Goal: Transaction & Acquisition: Purchase product/service

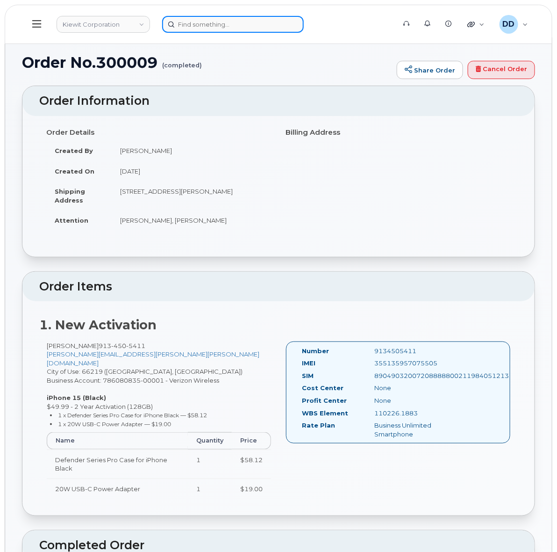
click at [230, 24] on input at bounding box center [233, 24] width 142 height 17
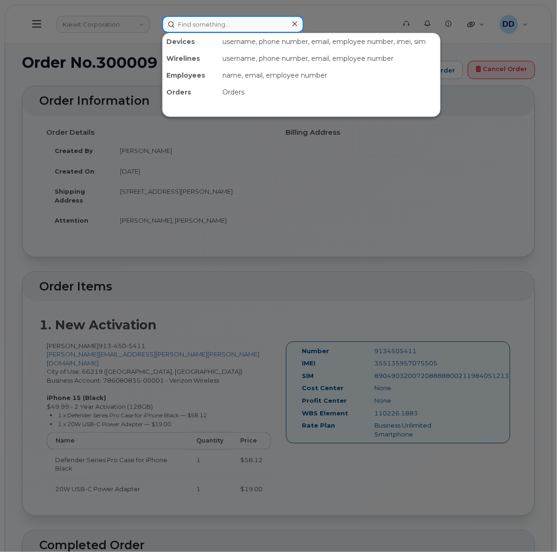
paste input "299228"
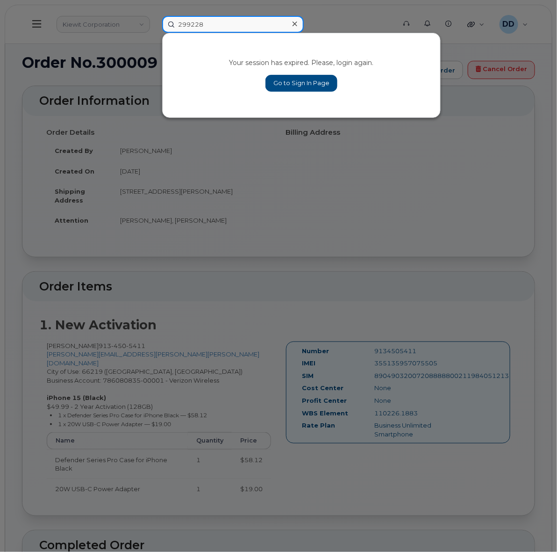
type input "299228"
drag, startPoint x: 283, startPoint y: 82, endPoint x: 324, endPoint y: 135, distance: 66.3
click at [283, 83] on link "Go to Sign In Page" at bounding box center [302, 83] width 72 height 17
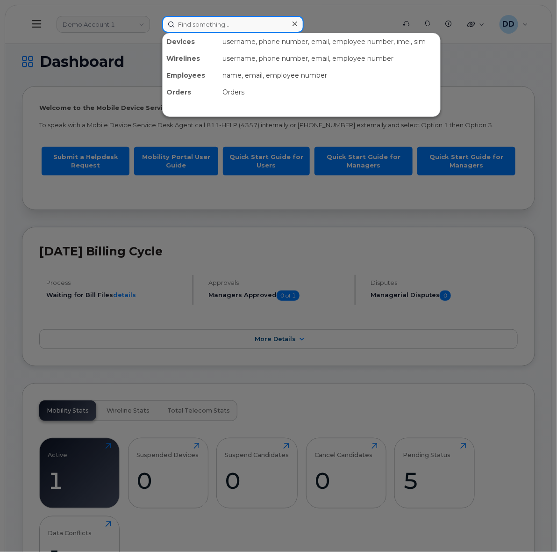
click at [236, 22] on input at bounding box center [233, 24] width 142 height 17
paste input "299228"
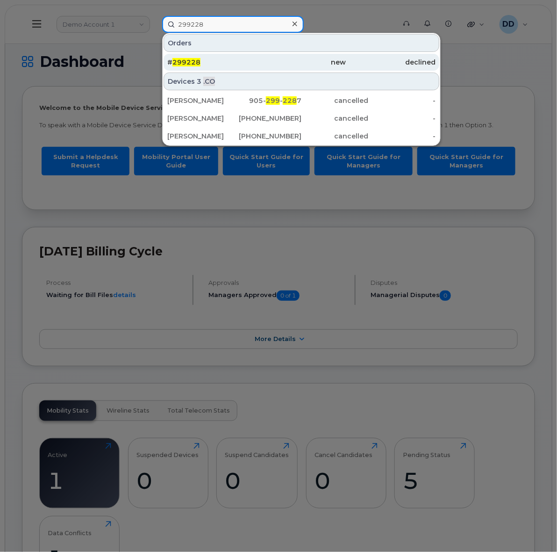
type input "299228"
click at [204, 62] on div "# 299228" at bounding box center [211, 62] width 89 height 9
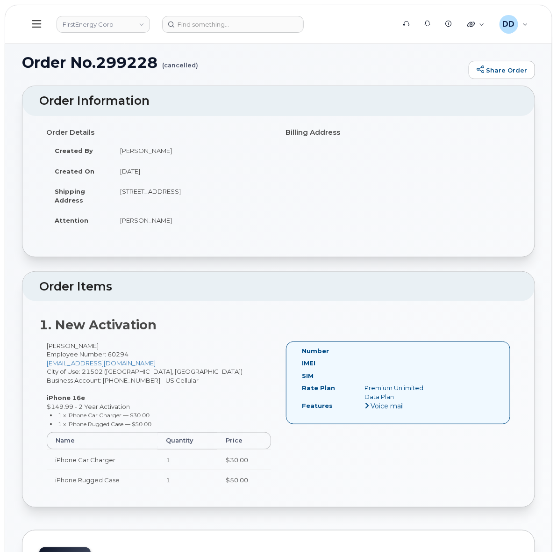
click at [65, 345] on div "[PERSON_NAME] Employee Number: 60294 [EMAIL_ADDRESS][DOMAIN_NAME] City of Use: …" at bounding box center [158, 419] width 239 height 157
click at [62, 345] on div "Richard D Jones Employee Number: 60294 rdjones@firstenergycorp.com City of Use:…" at bounding box center [158, 419] width 239 height 157
click at [101, 342] on div "Richard D Jones Employee Number: 60294 rdjones@firstenergycorp.com City of Use:…" at bounding box center [158, 419] width 239 height 157
click at [85, 344] on div "Richard D Jones Employee Number: 60294 rdjones@firstenergycorp.com City of Use:…" at bounding box center [158, 419] width 239 height 157
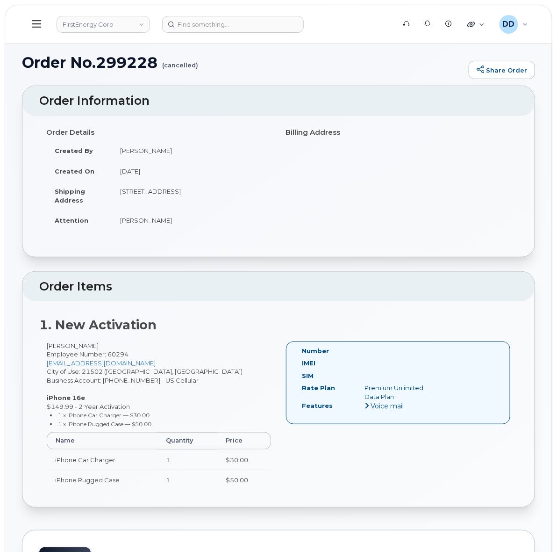
click at [85, 344] on div "Richard D Jones Employee Number: 60294 rdjones@firstenergycorp.com City of Use:…" at bounding box center [158, 419] width 239 height 157
copy div "Richard D Jones"
click at [127, 60] on h1 "Order No.299228 (cancelled)" at bounding box center [243, 62] width 442 height 16
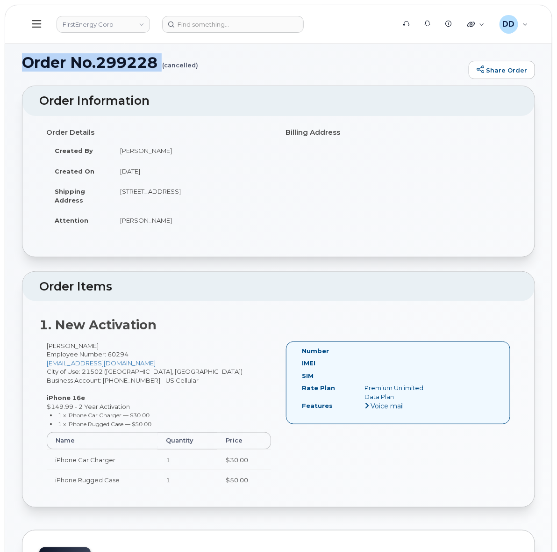
click at [127, 60] on h1 "Order No.299228 (cancelled)" at bounding box center [243, 62] width 442 height 16
click at [224, 57] on h1 "Order No.299228 (cancelled)" at bounding box center [243, 62] width 442 height 16
click at [167, 81] on div "Order No.299228 (cancelled) Share Order" at bounding box center [278, 69] width 513 height 31
click at [149, 62] on h1 "Order No.299228 (cancelled)" at bounding box center [243, 62] width 442 height 16
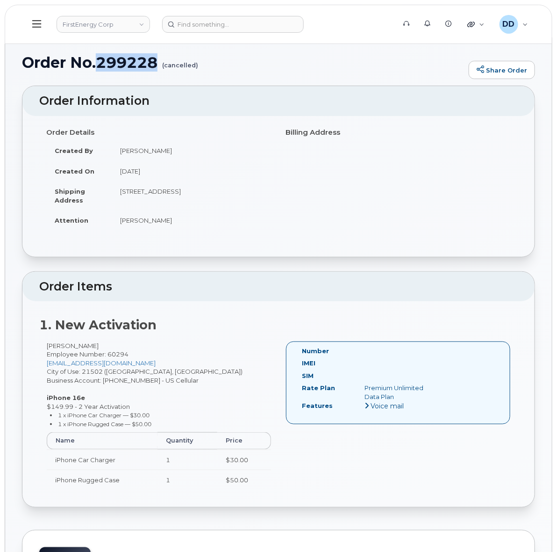
copy h1 "299228"
click at [216, 28] on input at bounding box center [233, 24] width 142 height 17
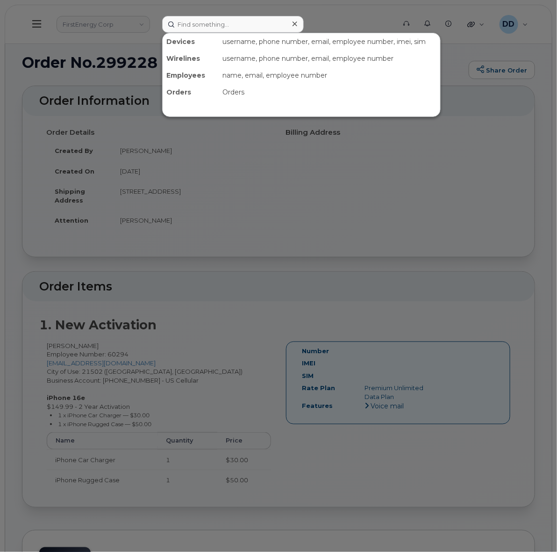
click at [342, 17] on div at bounding box center [278, 276] width 557 height 552
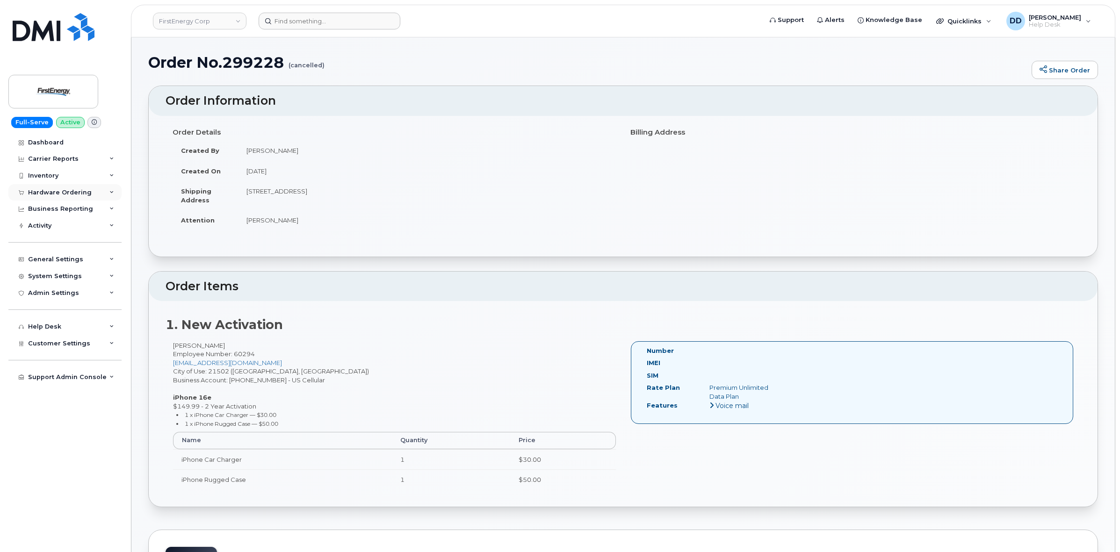
click at [74, 192] on div "Hardware Ordering" at bounding box center [60, 192] width 64 height 7
click at [46, 225] on div "Orders" at bounding box center [43, 227] width 23 height 8
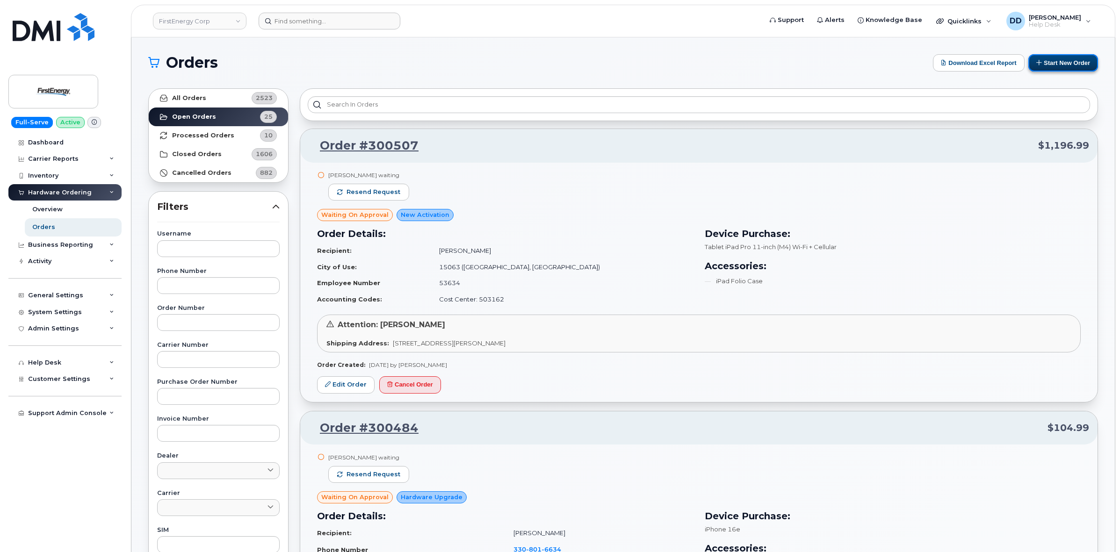
click at [557, 64] on button "Start New Order" at bounding box center [1063, 62] width 70 height 17
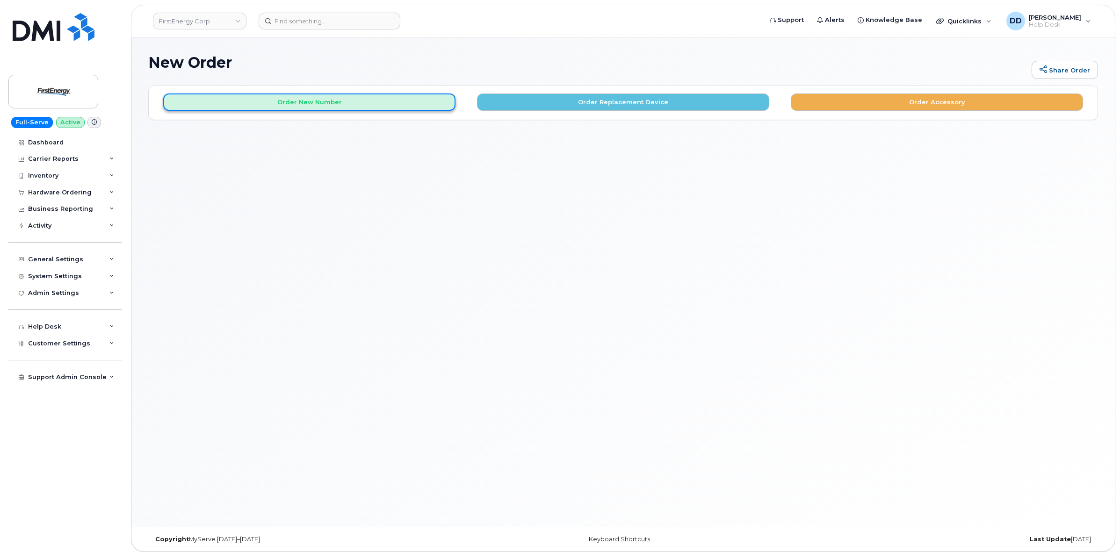
click at [423, 103] on button "Order New Number" at bounding box center [309, 101] width 292 height 17
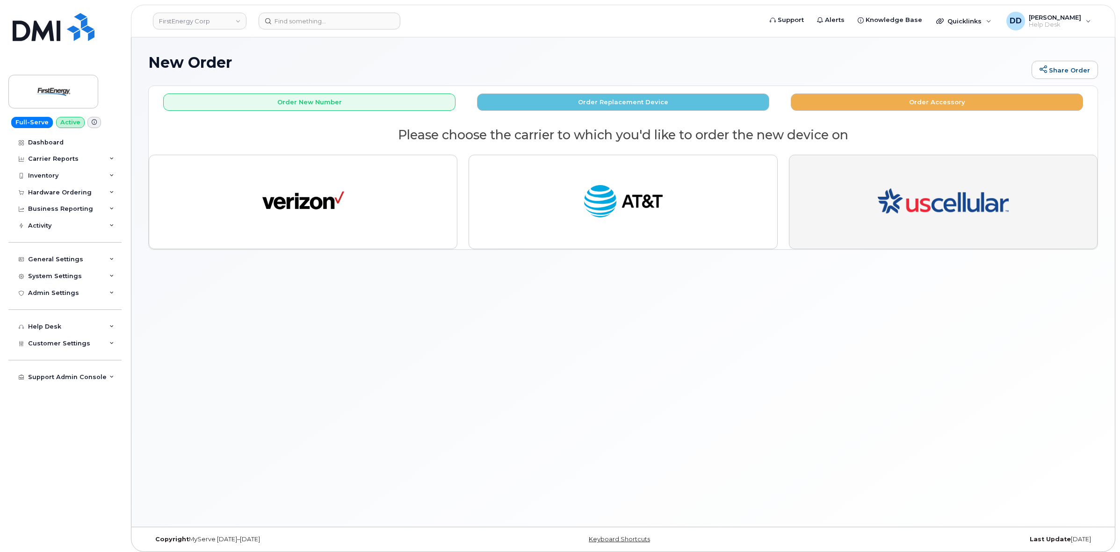
click at [965, 204] on img "button" at bounding box center [942, 202] width 131 height 79
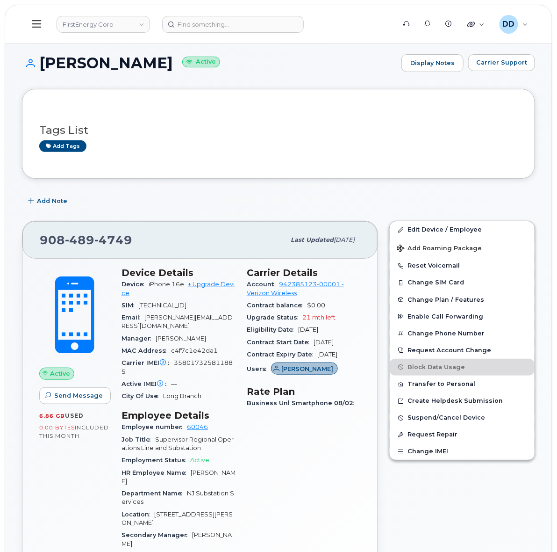
click at [36, 25] on icon at bounding box center [36, 24] width 9 height 10
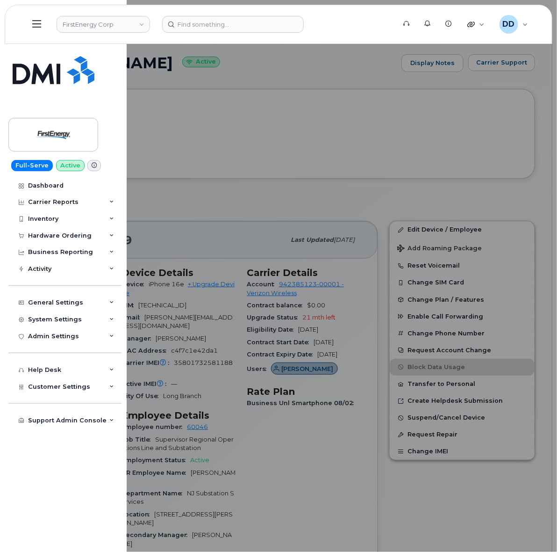
click at [36, 25] on icon at bounding box center [36, 24] width 9 height 10
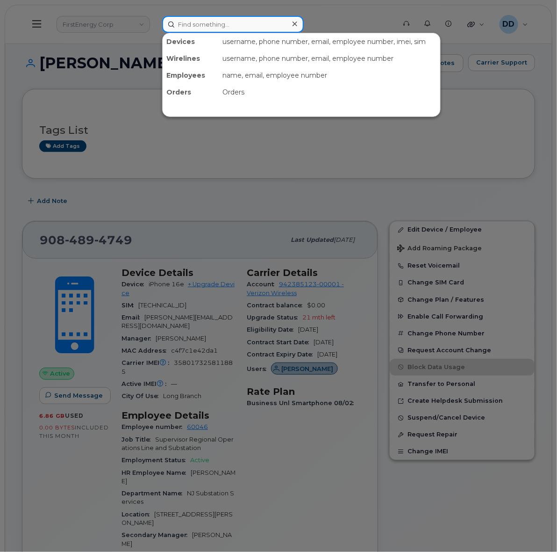
click at [193, 22] on input at bounding box center [233, 24] width 142 height 17
paste input "357981362984734"
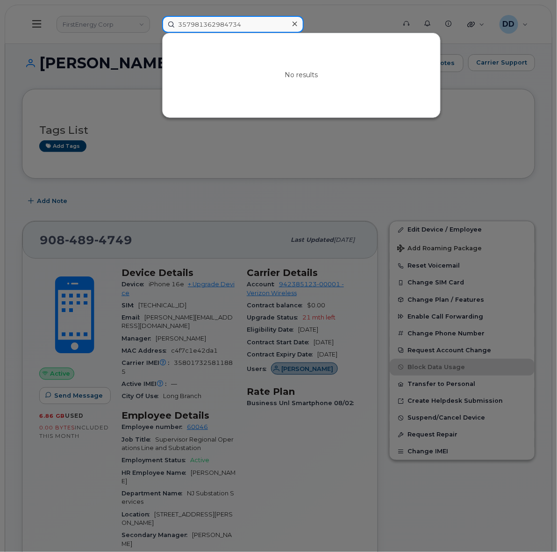
type input "357981362984734"
click at [346, 5] on div at bounding box center [278, 276] width 557 height 552
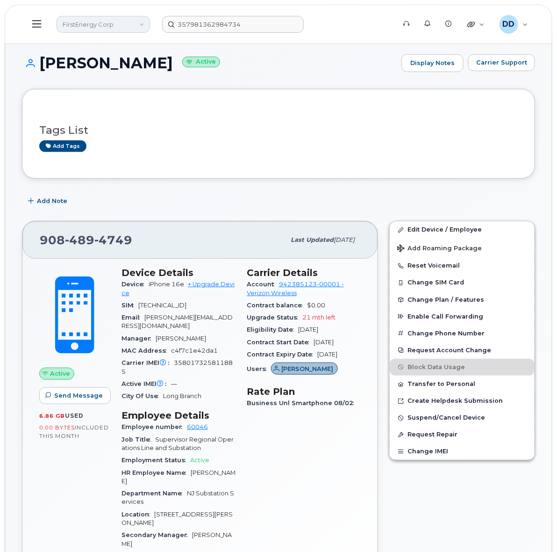
click at [124, 22] on link "FirstEnergy Corp" at bounding box center [103, 24] width 93 height 17
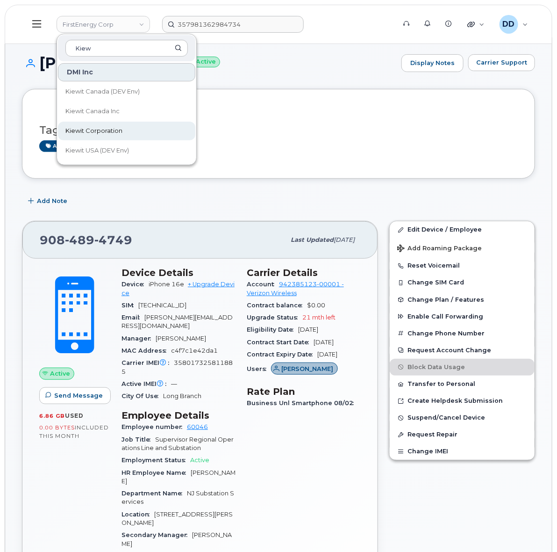
type input "Kiew"
click at [119, 130] on span "Kiewit Corporation" at bounding box center [93, 130] width 57 height 9
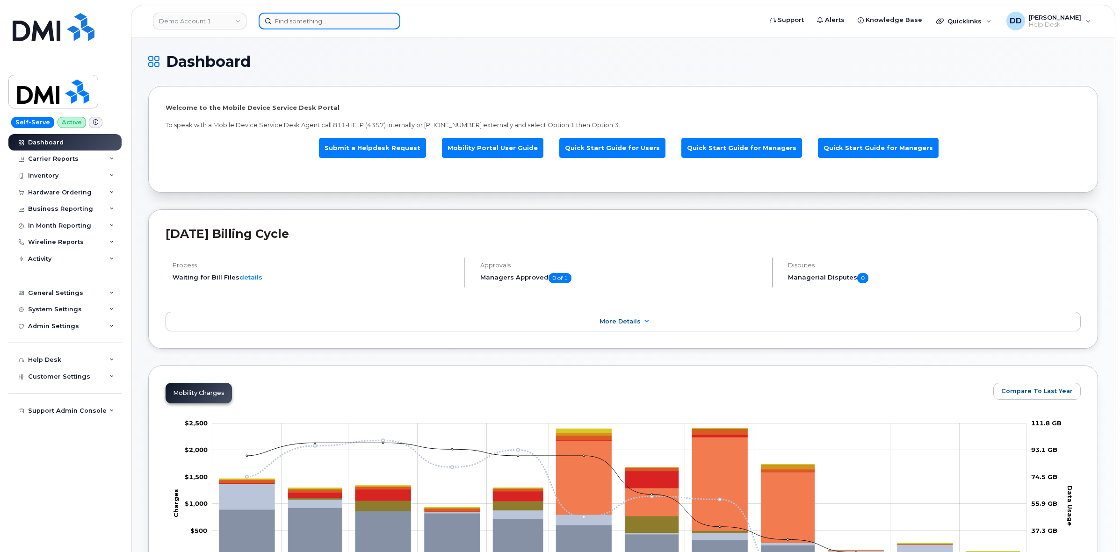
click at [313, 15] on input at bounding box center [330, 21] width 142 height 17
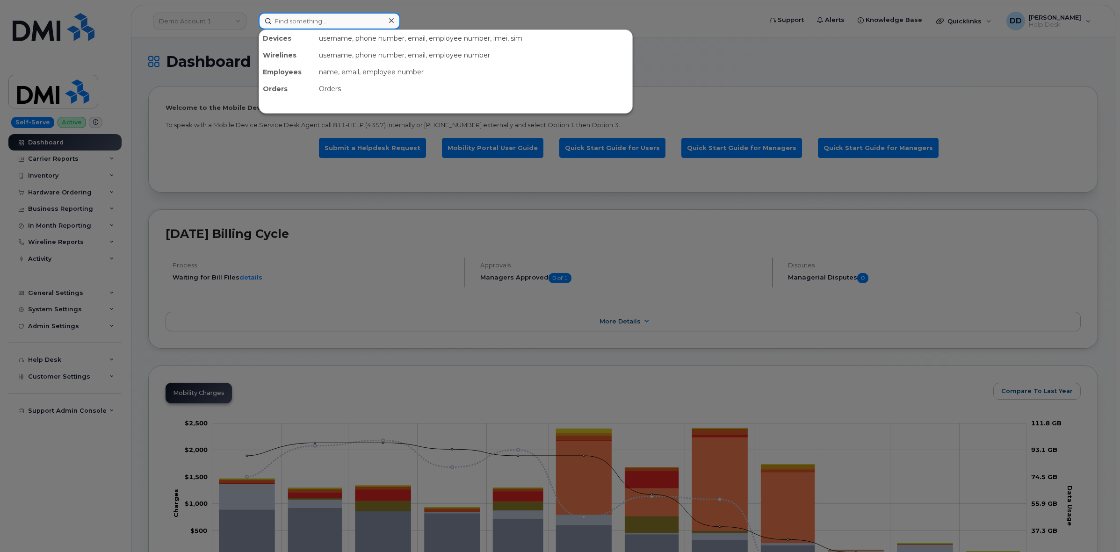
paste input "299228"
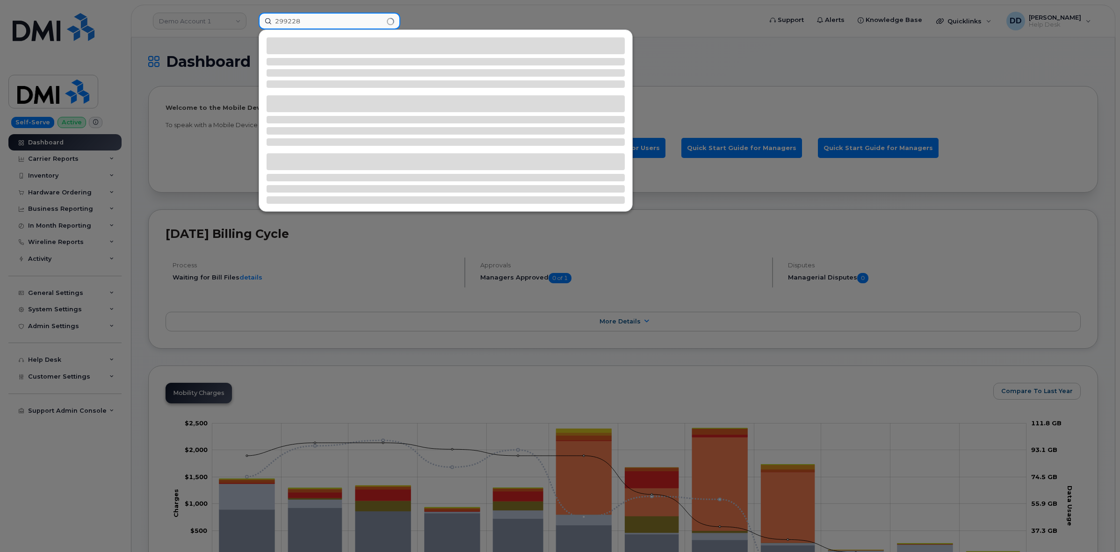
type input "299228"
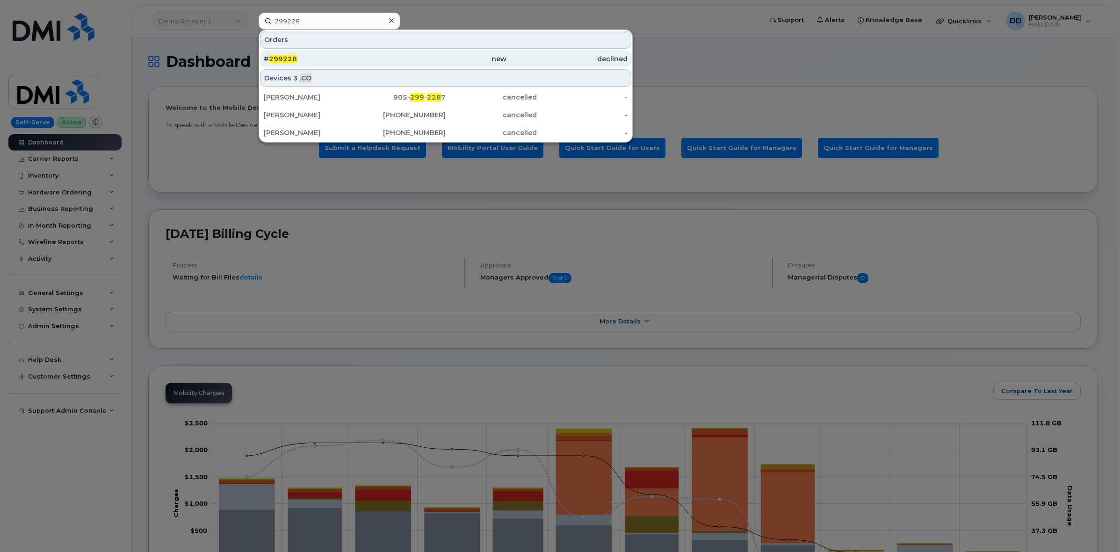
click at [360, 52] on div "# 299228" at bounding box center [324, 58] width 121 height 17
click at [311, 56] on div "# 299228" at bounding box center [324, 58] width 121 height 9
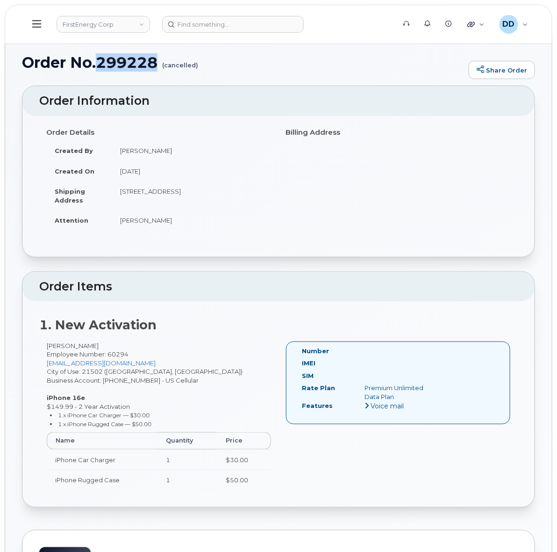
drag, startPoint x: 159, startPoint y: 66, endPoint x: 97, endPoint y: 68, distance: 61.7
click at [97, 68] on h1 "Order No.299228 (cancelled)" at bounding box center [243, 62] width 442 height 16
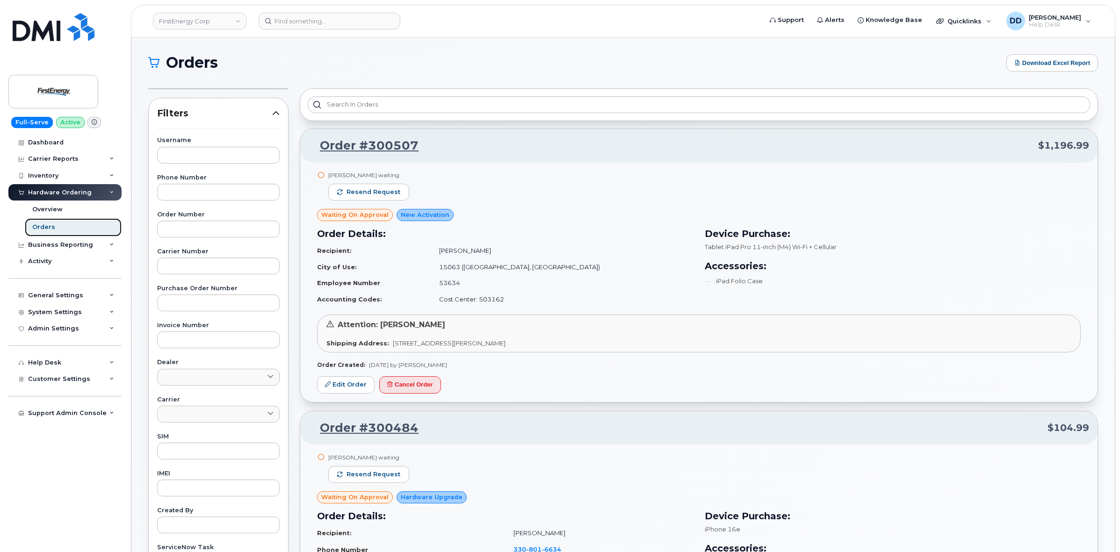
click at [58, 235] on link "Orders" at bounding box center [73, 227] width 97 height 18
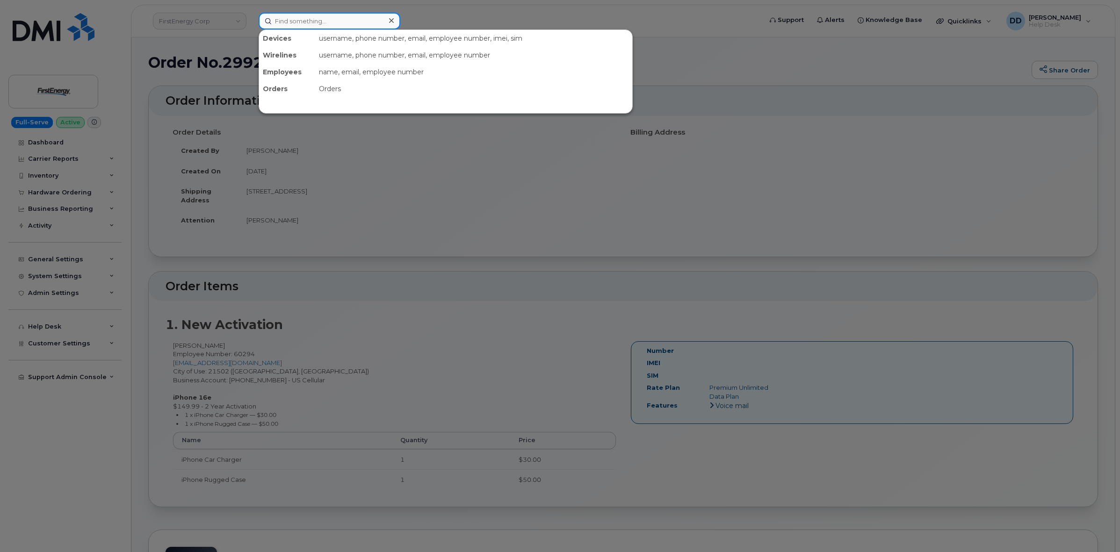
click at [318, 21] on input at bounding box center [330, 21] width 142 height 17
click at [88, 50] on div at bounding box center [560, 276] width 1120 height 552
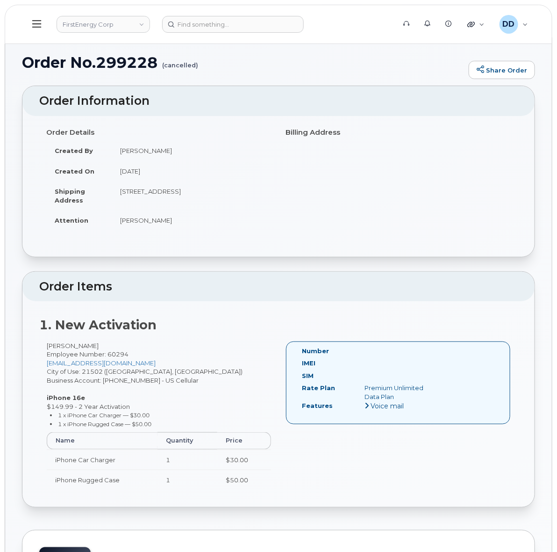
drag, startPoint x: 186, startPoint y: 200, endPoint x: 118, endPoint y: 189, distance: 68.2
click at [118, 189] on td "700 E Fourth St CUMBERLAND MD 21502-4208 UNITED STATES" at bounding box center [192, 195] width 160 height 29
copy td "700 E Fourth St CUMBERLAND MD 21502-4208 UNITED STATES"
drag, startPoint x: 163, startPoint y: 220, endPoint x: 121, endPoint y: 220, distance: 42.1
click at [121, 220] on td "Kevin Preston" at bounding box center [192, 220] width 160 height 21
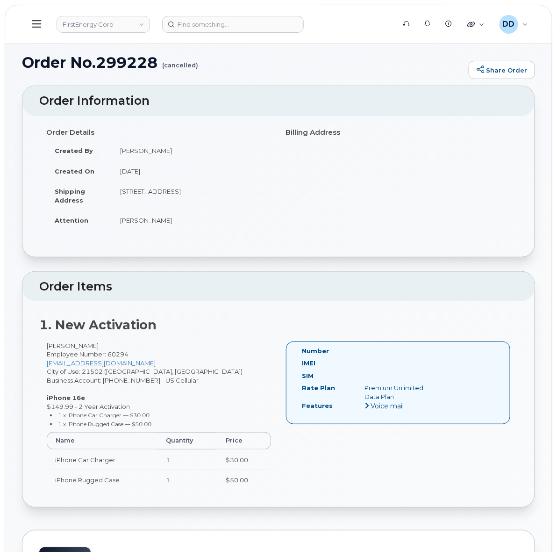
copy td "Kevin Preston"
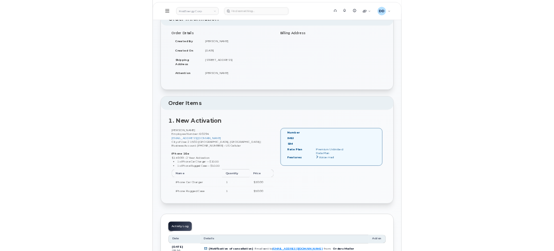
scroll to position [58, 0]
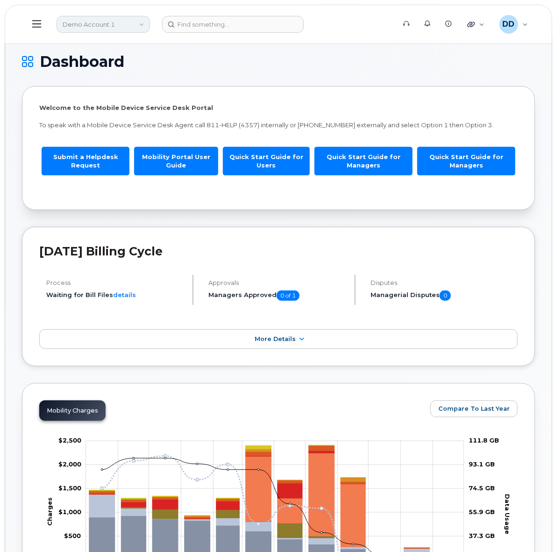
click at [139, 24] on link "Demo Account 1" at bounding box center [103, 24] width 93 height 17
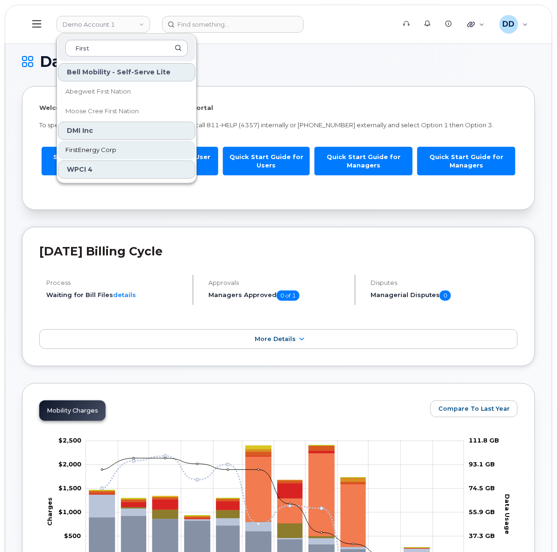
type input "First"
click at [83, 150] on span "FirstEnergy Corp" at bounding box center [90, 149] width 51 height 9
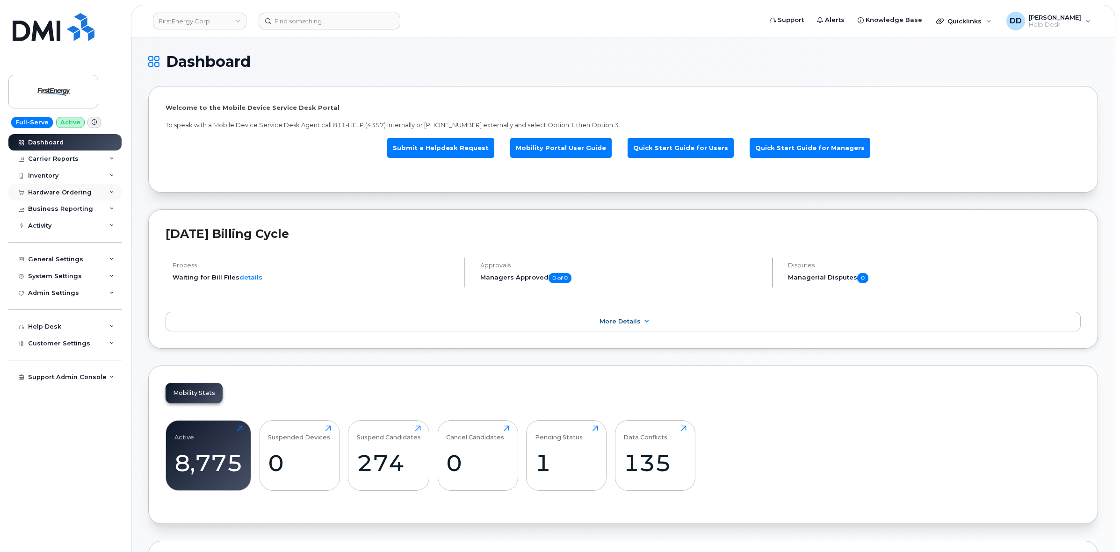
click at [73, 191] on div "Hardware Ordering" at bounding box center [60, 192] width 64 height 7
click at [44, 226] on div "Orders" at bounding box center [43, 227] width 23 height 8
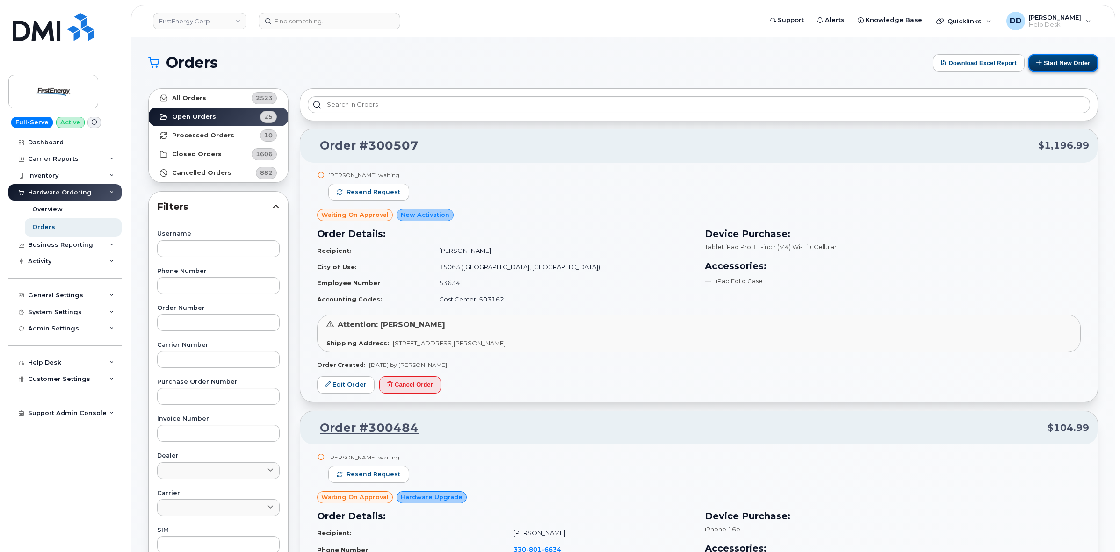
click at [557, 67] on button "Start New Order" at bounding box center [1063, 62] width 70 height 17
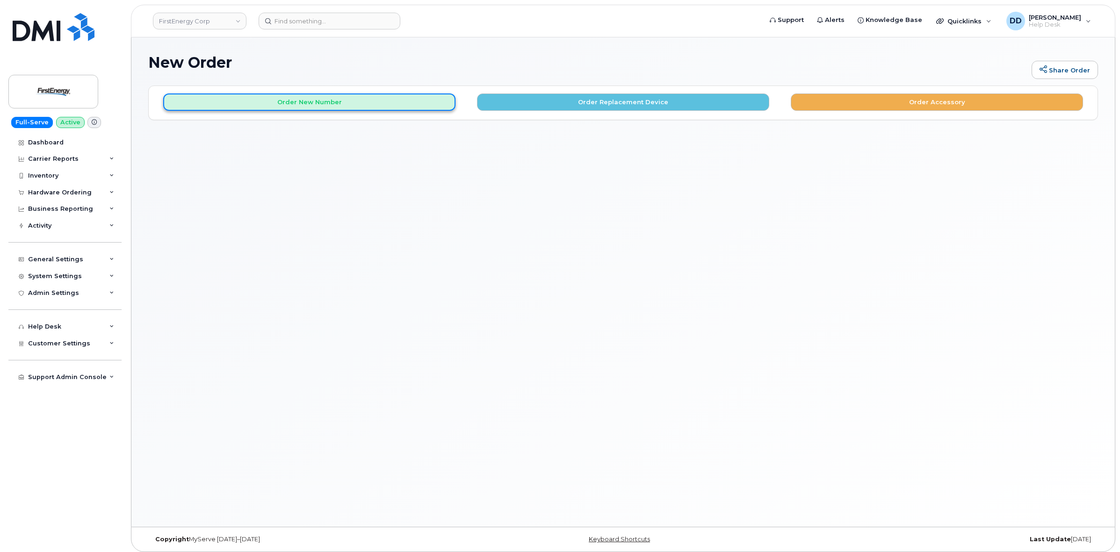
click at [418, 102] on button "Order New Number" at bounding box center [309, 101] width 292 height 17
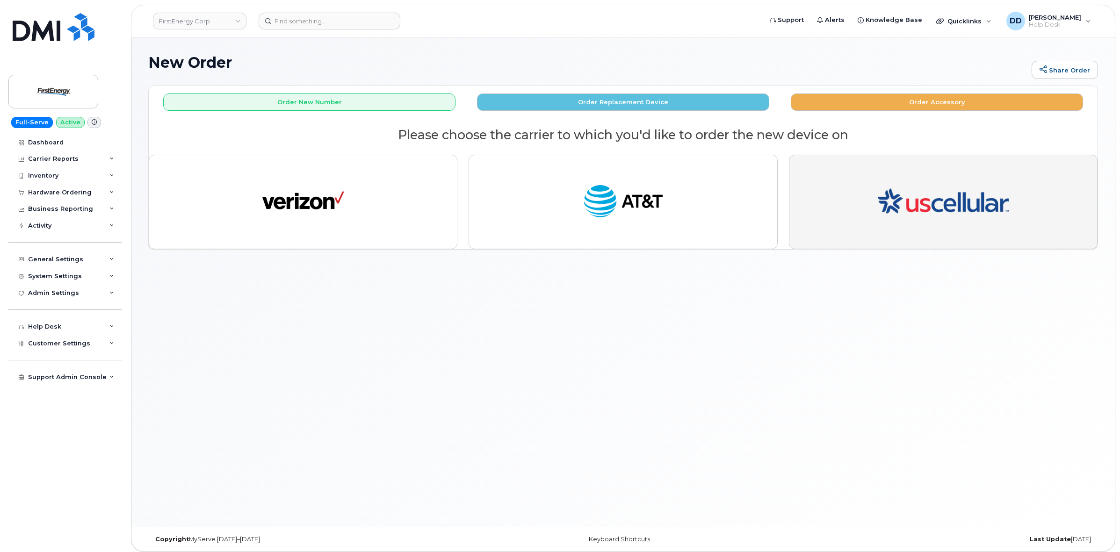
click at [986, 195] on img "button" at bounding box center [942, 202] width 131 height 79
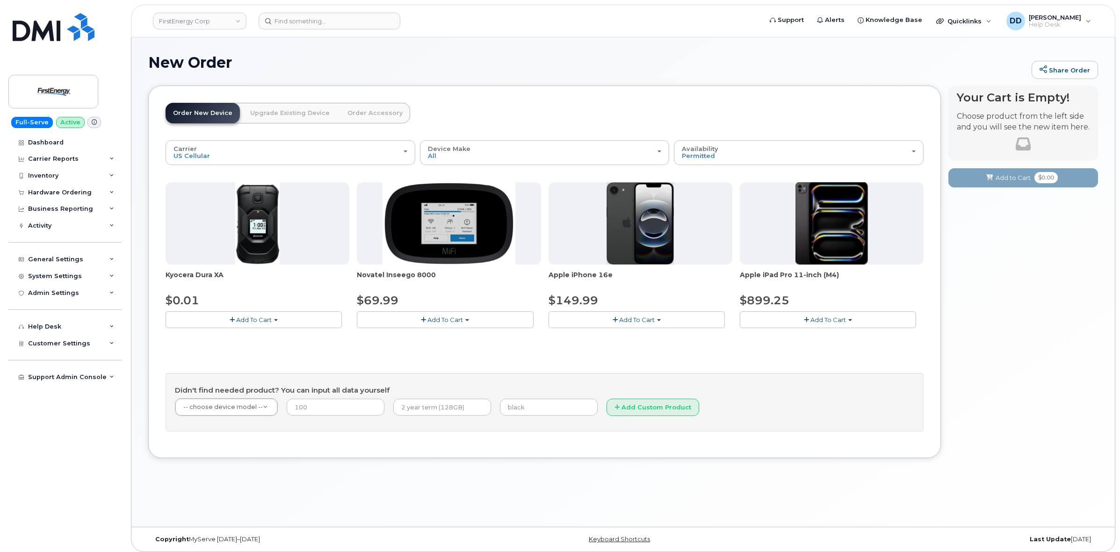
click at [631, 321] on span "Add To Cart" at bounding box center [637, 319] width 36 height 7
click at [629, 338] on link "$149.99 - 2 Year Activation" at bounding box center [602, 337] width 102 height 12
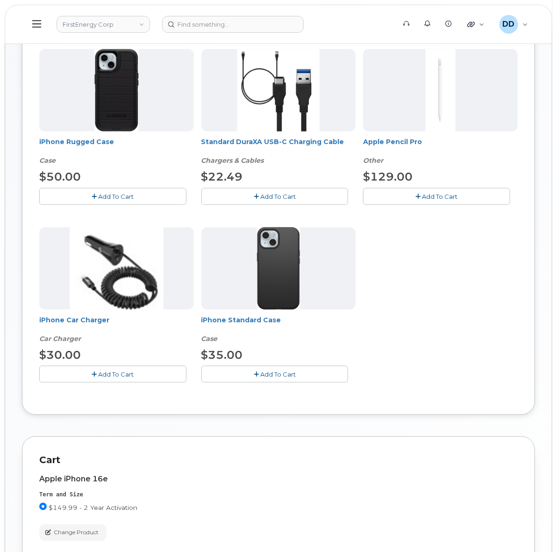
scroll to position [101, 0]
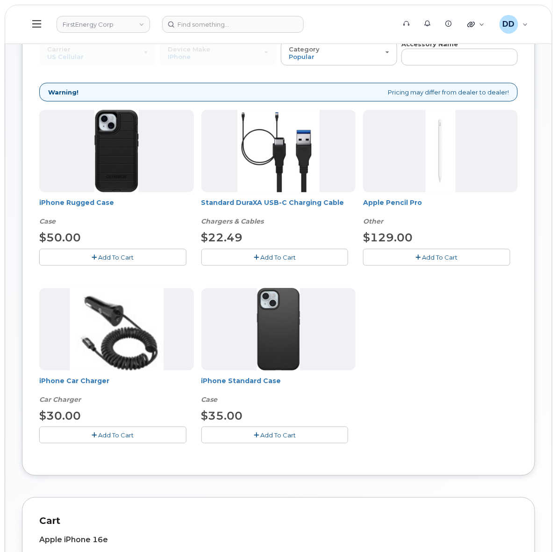
click at [118, 258] on span "Add To Cart" at bounding box center [116, 256] width 36 height 7
click at [281, 256] on span "Add To Cart" at bounding box center [278, 256] width 36 height 7
click at [128, 433] on span "Add To Cart" at bounding box center [116, 434] width 36 height 7
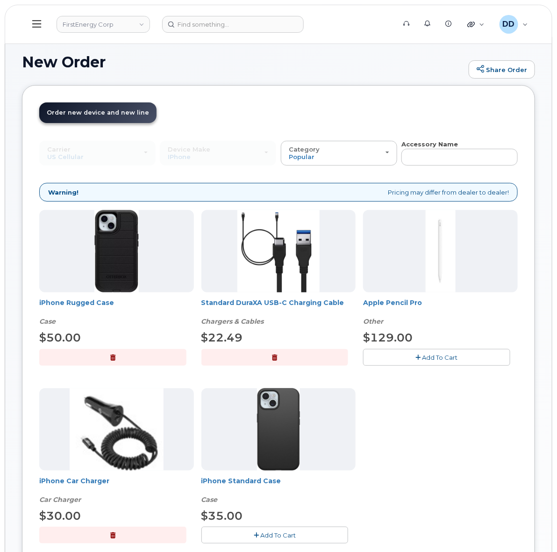
scroll to position [0, 0]
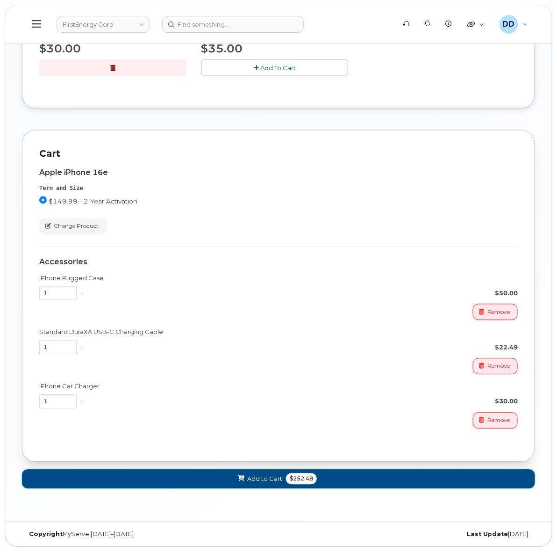
click at [252, 484] on button "Add to Cart $252.48" at bounding box center [278, 478] width 513 height 19
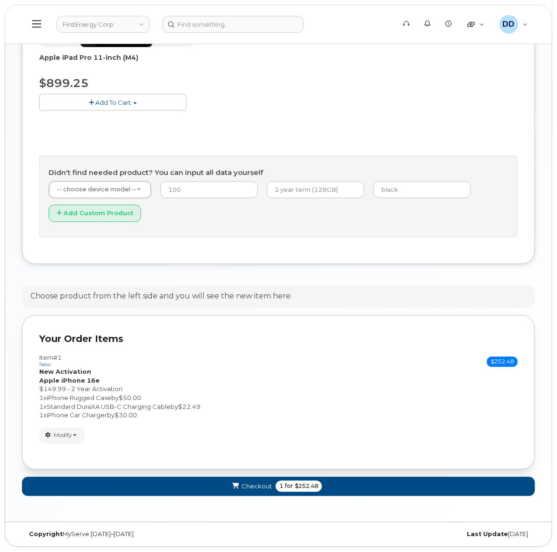
scroll to position [388, 0]
click at [226, 482] on button "Checkout 1 for $252.48" at bounding box center [278, 486] width 513 height 19
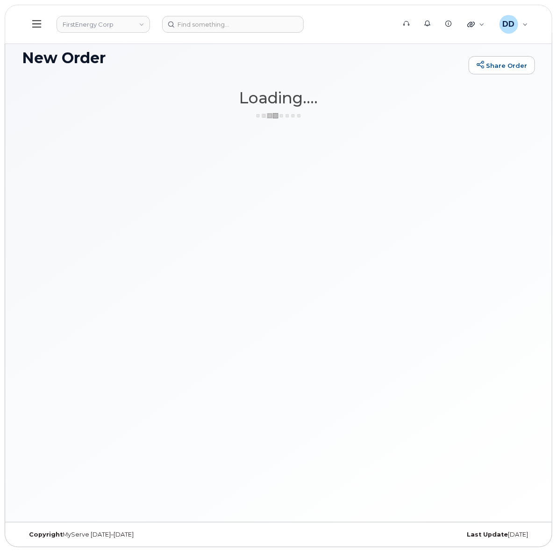
scroll to position [5, 0]
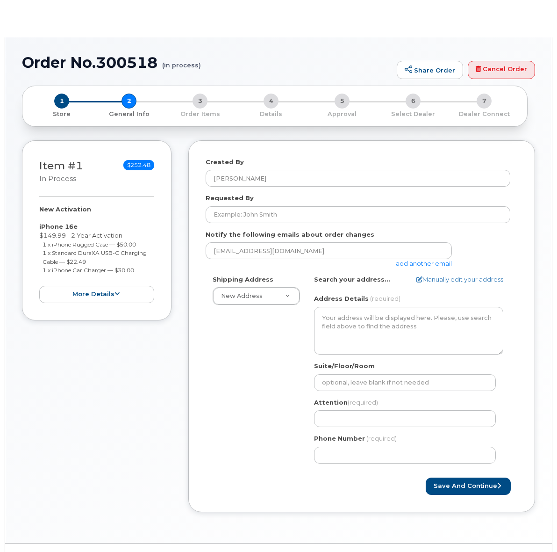
select select
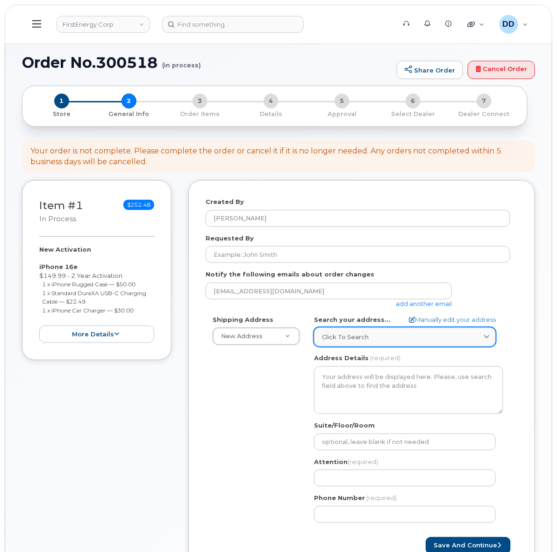
click at [400, 335] on div "Click to search" at bounding box center [405, 336] width 166 height 9
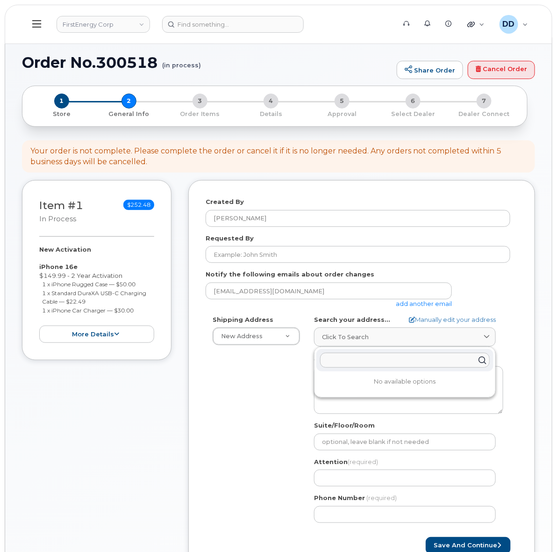
paste input "[STREET_ADDRESS]"
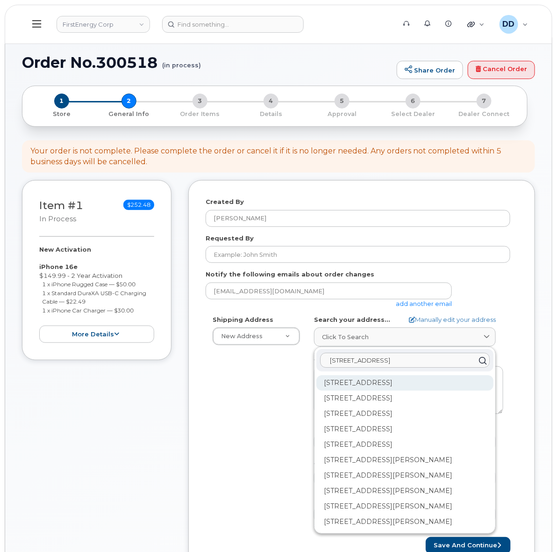
type input "[STREET_ADDRESS]"
click at [393, 381] on div "[STREET_ADDRESS]" at bounding box center [404, 382] width 177 height 15
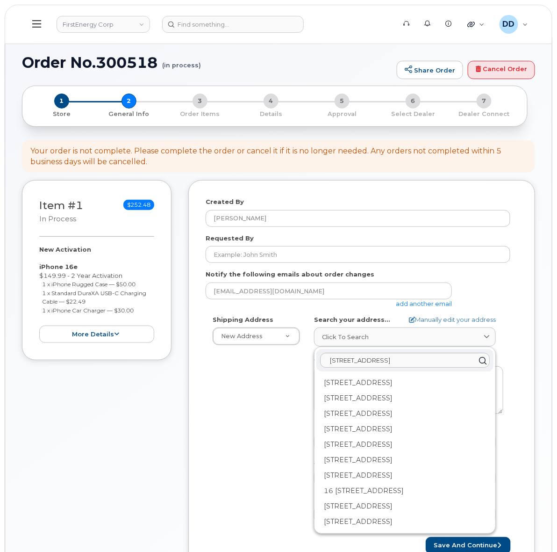
click at [525, 436] on div "Created By [PERSON_NAME] Requested By Notify the following emails about order c…" at bounding box center [361, 375] width 347 height 391
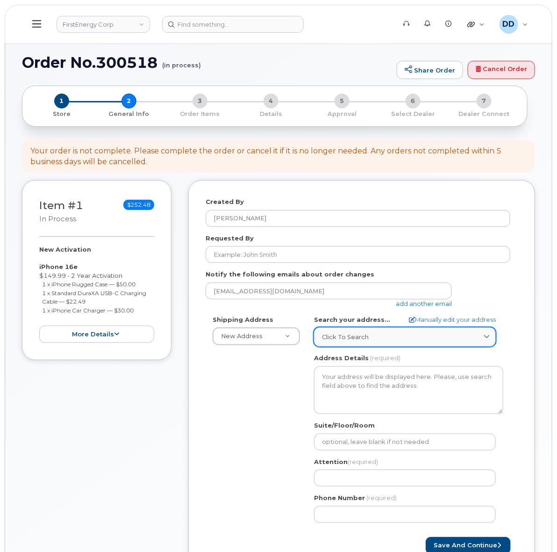
click at [438, 338] on div "Click to search" at bounding box center [405, 336] width 166 height 9
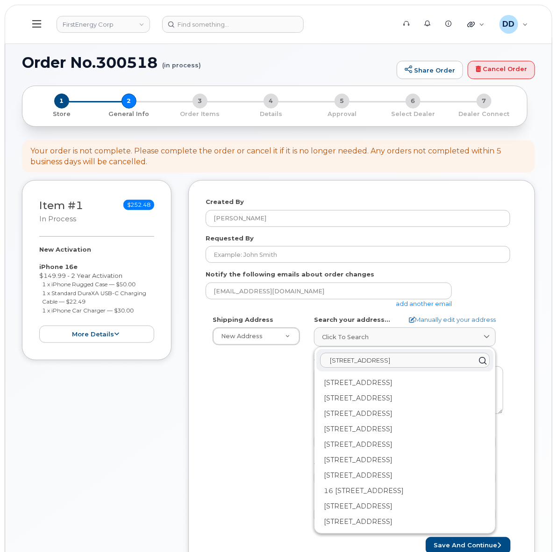
click at [459, 360] on input "[STREET_ADDRESS]" at bounding box center [405, 359] width 170 height 15
click at [396, 392] on div "700 E Fourth St Cumberland MD 21502-4208" at bounding box center [404, 384] width 177 height 15
select select
type textarea "700 E Fourth St CUMBERLAND MD 21502-4208 UNITED STATES"
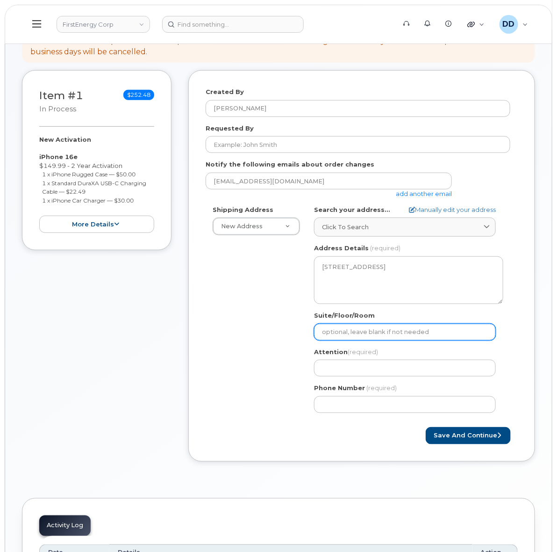
scroll to position [117, 0]
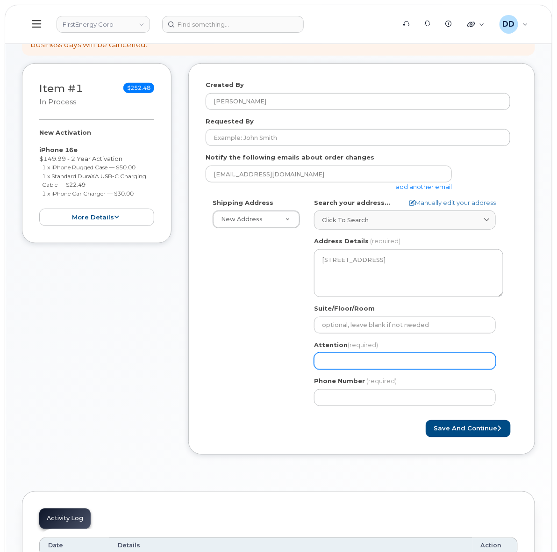
click at [403, 363] on input "Attention (required)" at bounding box center [405, 360] width 182 height 17
click at [361, 363] on input "Attention (required)" at bounding box center [405, 360] width 182 height 17
paste input "[PERSON_NAME]"
select select
type input "[PERSON_NAME]"
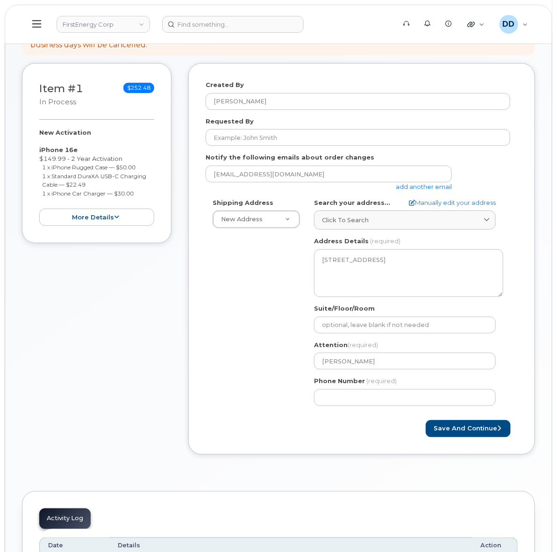
click at [280, 352] on div "Shipping Address New Address New Address MD Cumberland Search your address... M…" at bounding box center [358, 305] width 305 height 215
click at [363, 398] on input "Phone Number" at bounding box center [405, 397] width 182 height 17
paste input "3017595719"
select select
type input "3017595719"
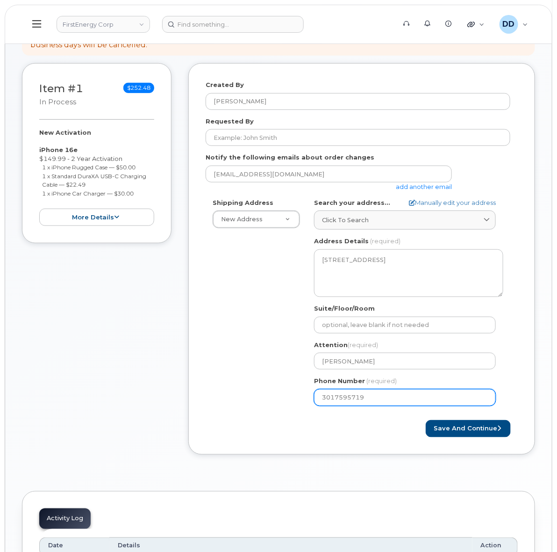
click at [208, 329] on div "Shipping Address New Address New Address MD Cumberland Search your address... M…" at bounding box center [358, 305] width 305 height 215
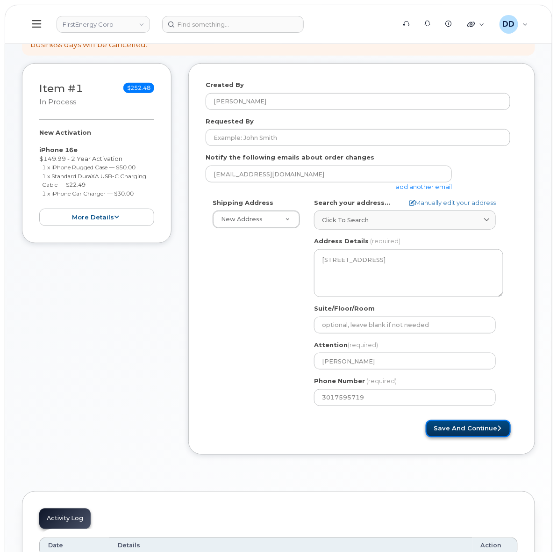
click at [480, 427] on button "Save and Continue" at bounding box center [468, 428] width 85 height 17
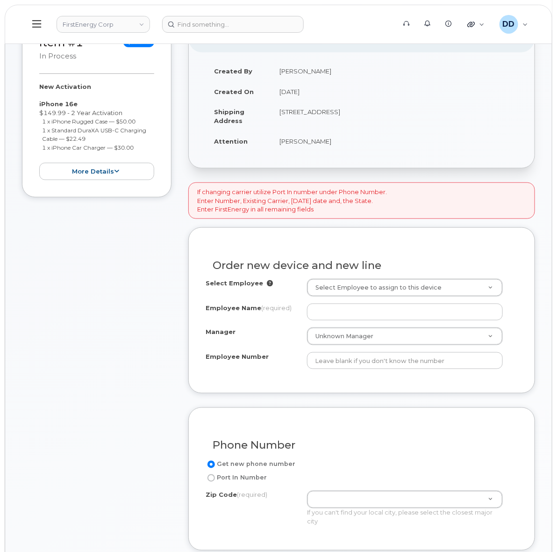
scroll to position [175, 0]
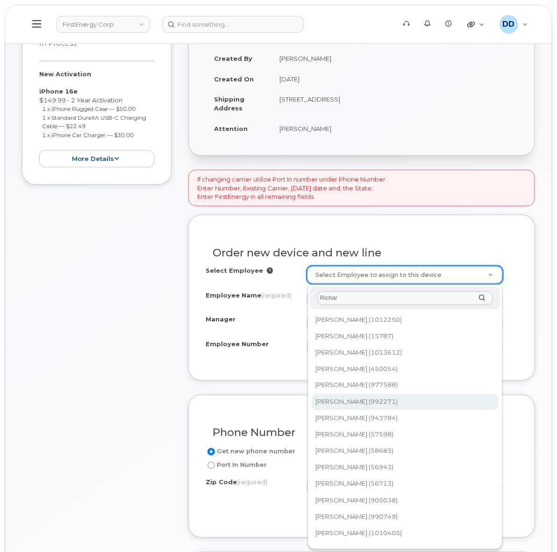
drag, startPoint x: 373, startPoint y: 297, endPoint x: 298, endPoint y: 297, distance: 75.3
click at [298, 297] on body "FirstEnergy Corp Support Alerts Knowledge Base Quicklinks Suspend / Cancel Devi…" at bounding box center [278, 539] width 557 height 1429
paste input "d D Jones"
type input "[PERSON_NAME]"
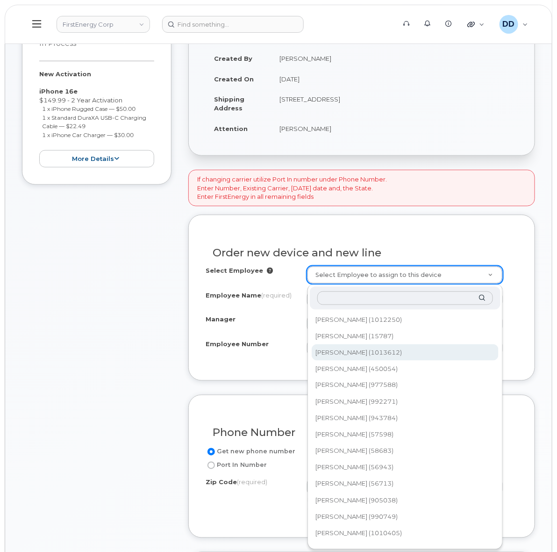
type input "2082848"
type input "[PERSON_NAME]"
type input "60294"
type input "901 Wilson Street"
select select "2083438"
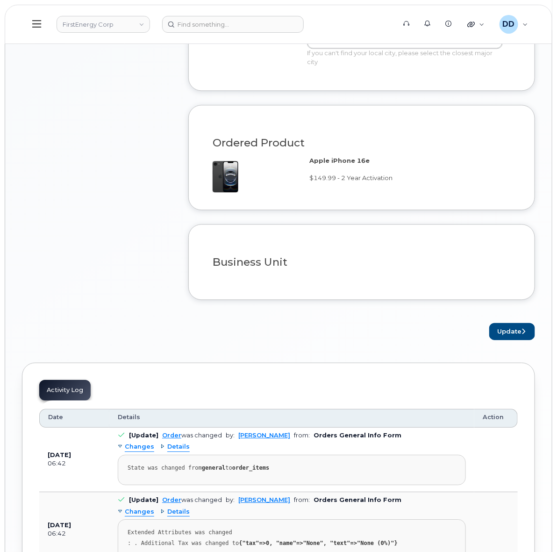
scroll to position [643, 0]
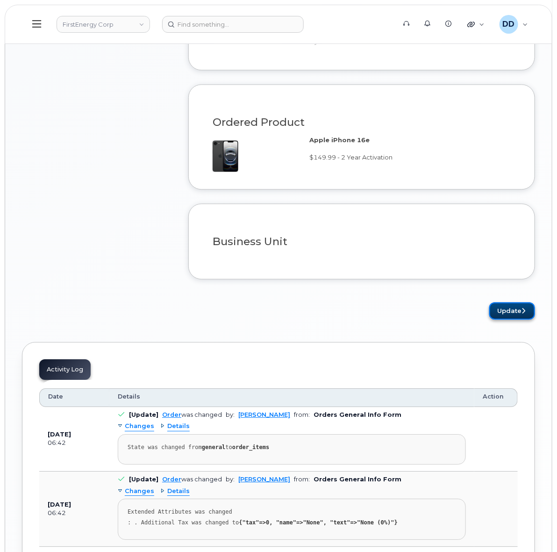
click at [515, 314] on button "Update" at bounding box center [512, 310] width 46 height 17
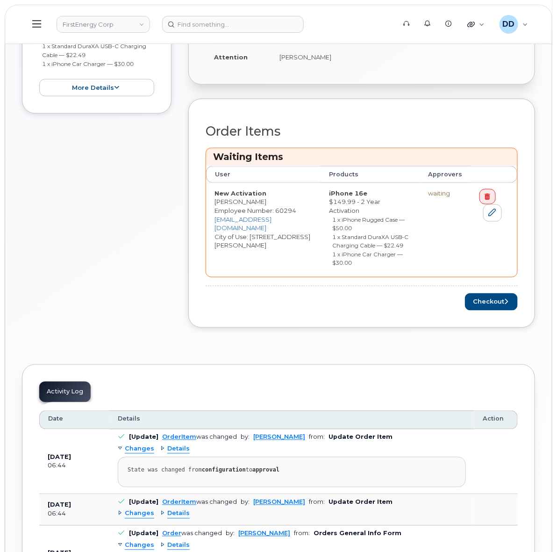
scroll to position [234, 0]
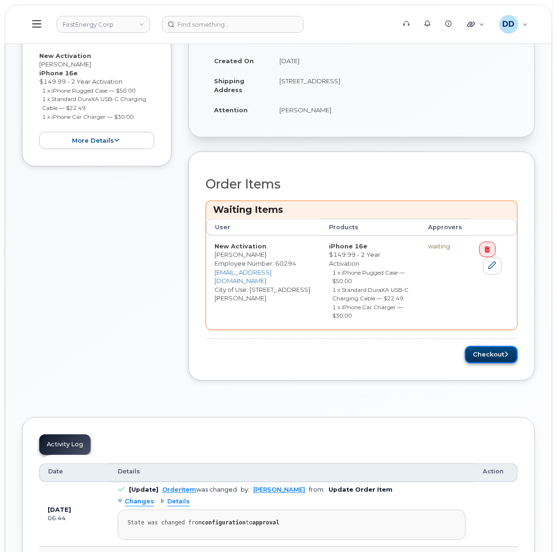
click at [500, 346] on button "Checkout" at bounding box center [491, 354] width 53 height 17
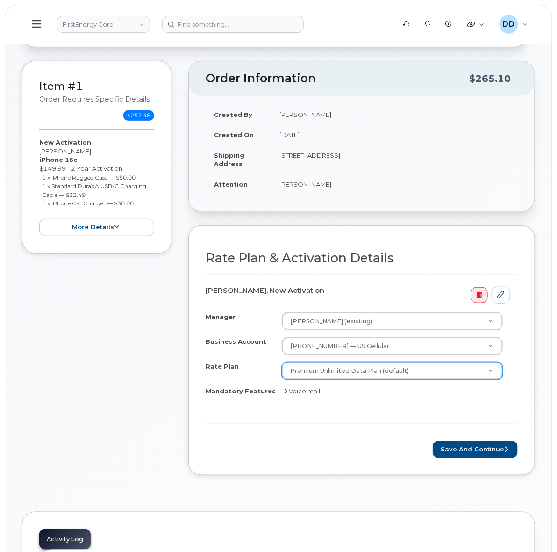
scroll to position [234, 0]
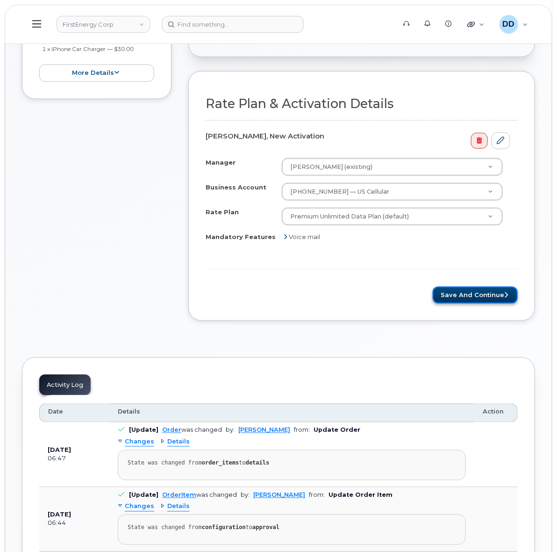
click at [468, 295] on button "Save and Continue" at bounding box center [475, 295] width 85 height 17
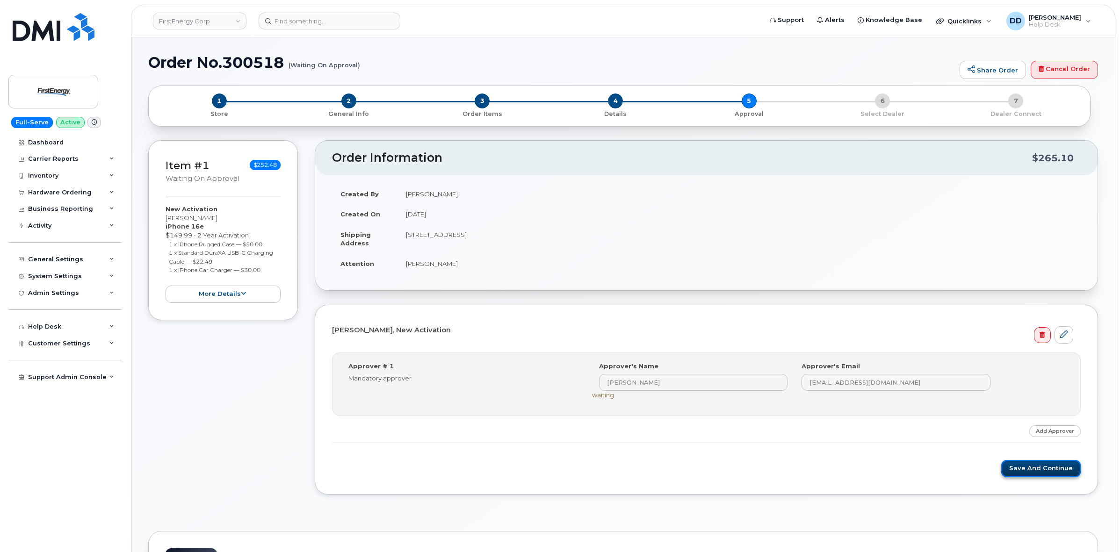
click at [557, 470] on button "Save and Continue" at bounding box center [1040, 468] width 79 height 17
click at [1044, 482] on button "Save and Continue" at bounding box center [1040, 476] width 79 height 17
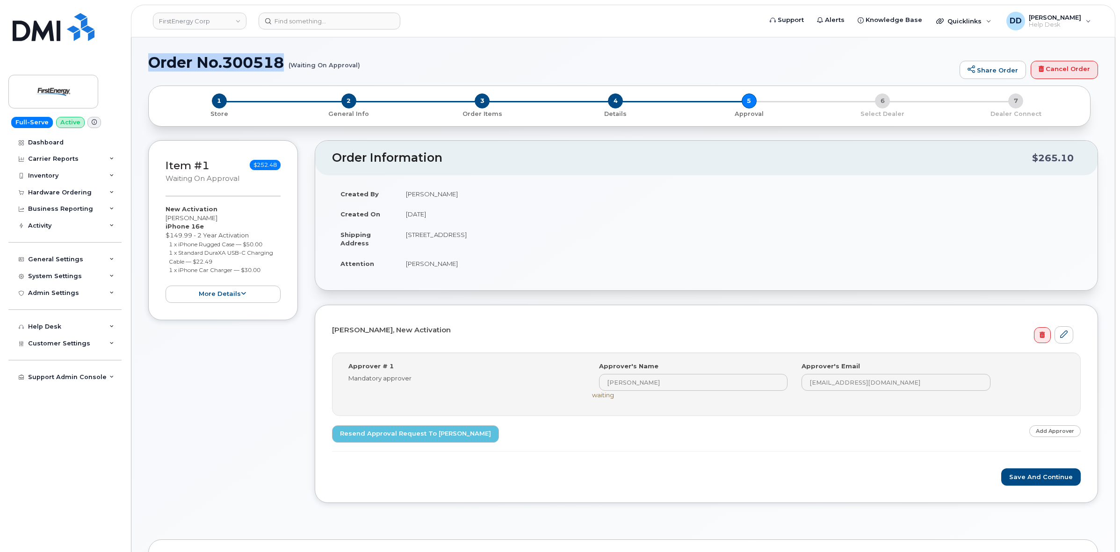
drag, startPoint x: 284, startPoint y: 62, endPoint x: 150, endPoint y: 65, distance: 134.2
click at [150, 65] on h1 "Order No.300518 (Waiting On Approval)" at bounding box center [551, 62] width 806 height 16
copy h1 "Order No.300518"
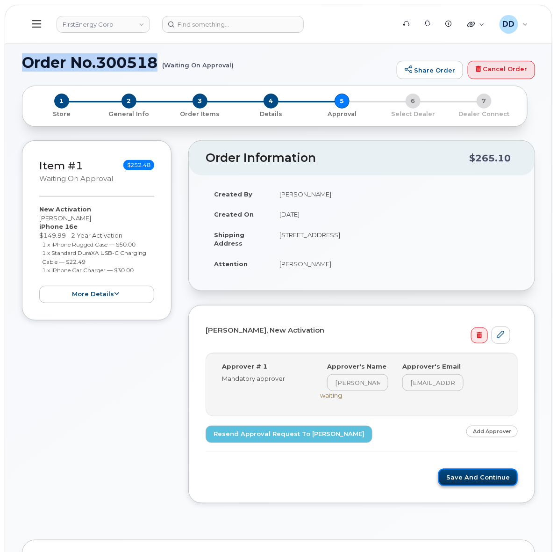
click at [477, 478] on button "Save and Continue" at bounding box center [477, 476] width 79 height 17
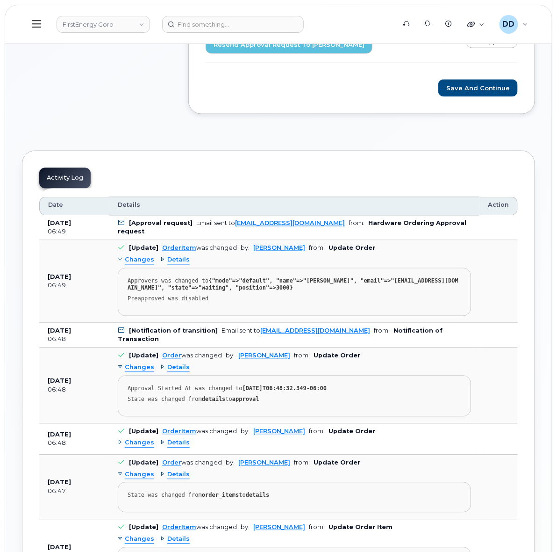
scroll to position [292, 0]
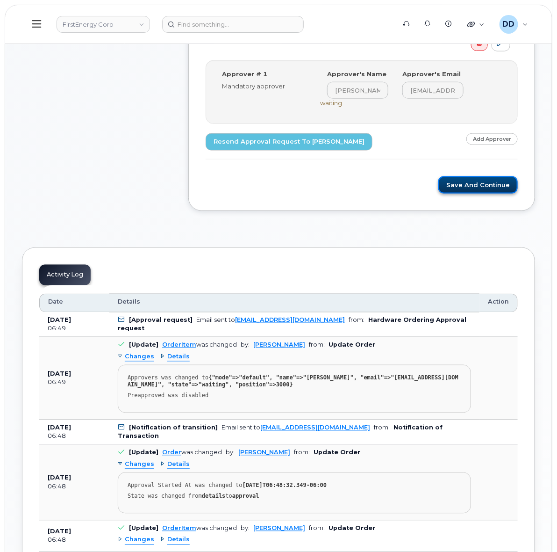
click at [494, 186] on button "Save and Continue" at bounding box center [477, 184] width 79 height 17
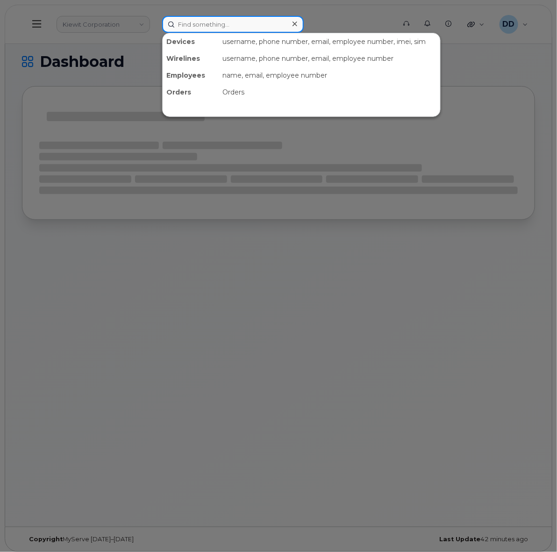
click at [232, 24] on input at bounding box center [233, 24] width 142 height 17
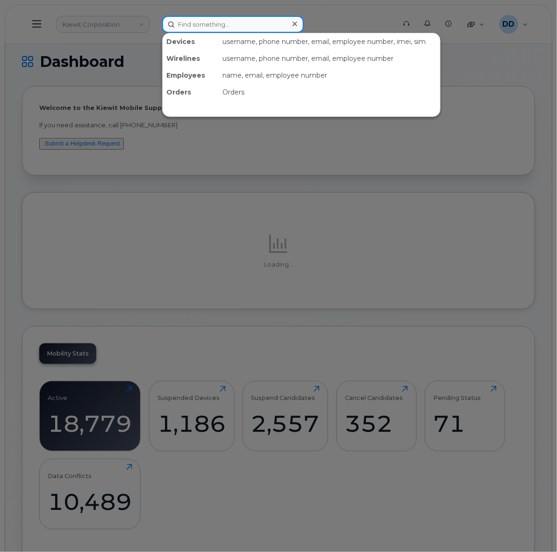
click at [239, 22] on input at bounding box center [233, 24] width 142 height 17
paste input "357981362984734"
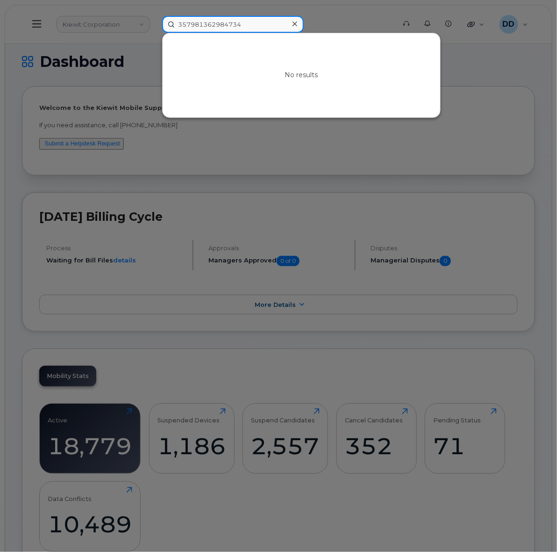
type input "357981362984734"
drag, startPoint x: 260, startPoint y: 22, endPoint x: 127, endPoint y: 33, distance: 133.2
click at [155, 31] on div "357981362984734 No results" at bounding box center [276, 24] width 242 height 17
click at [104, 15] on div at bounding box center [278, 276] width 557 height 552
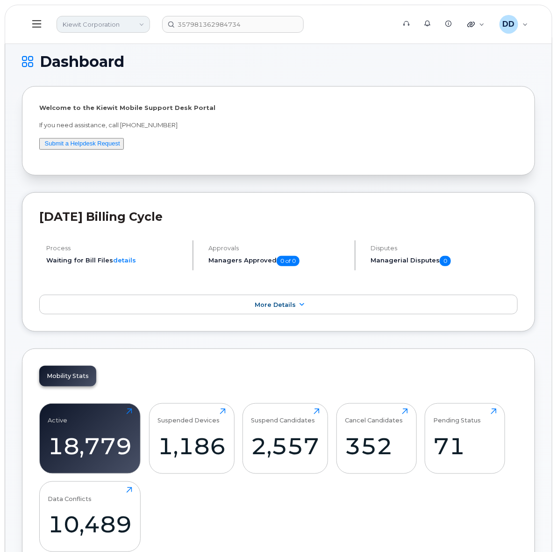
drag, startPoint x: 118, startPoint y: 19, endPoint x: 124, endPoint y: 21, distance: 6.5
click at [119, 20] on link "Kiewit Corporation" at bounding box center [103, 24] width 93 height 17
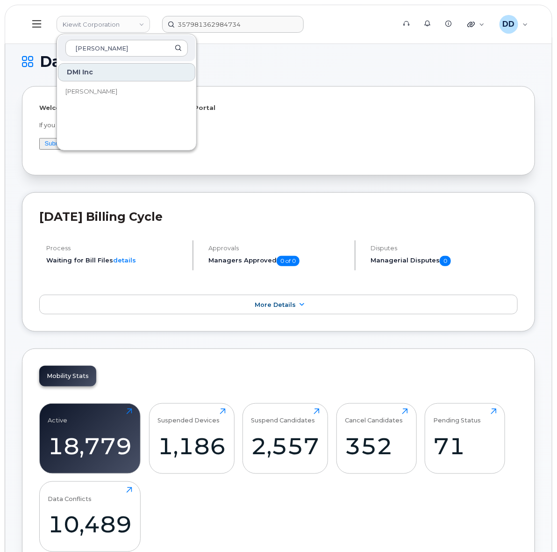
type input "Rollins"
click at [255, 27] on input "357981362984734" at bounding box center [233, 24] width 142 height 17
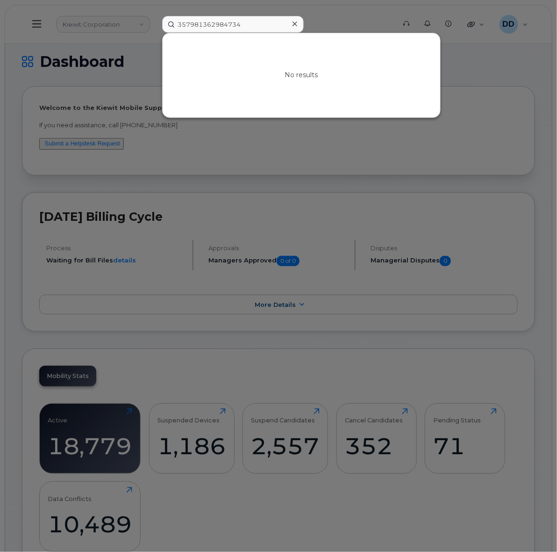
click at [127, 20] on div at bounding box center [278, 276] width 557 height 552
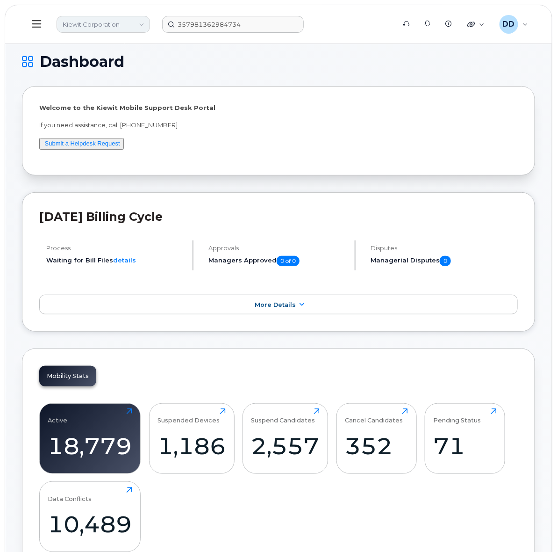
click at [135, 24] on link "Kiewit Corporation" at bounding box center [103, 24] width 93 height 17
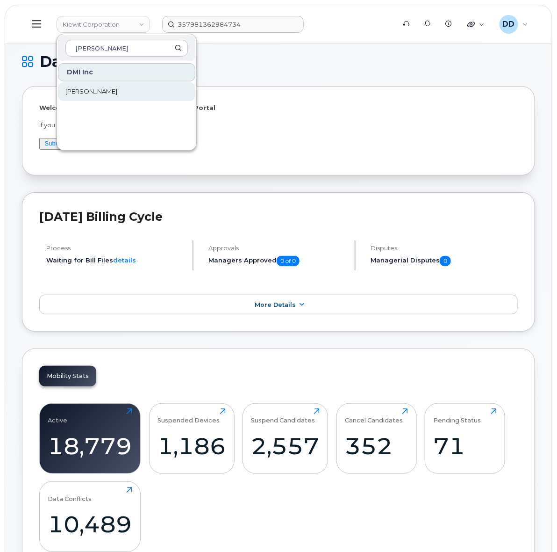
type input "Rollins"
click at [83, 89] on span "Rollins" at bounding box center [91, 91] width 52 height 9
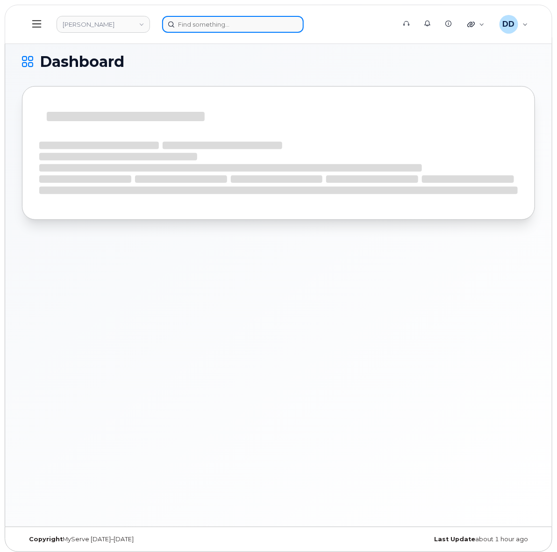
click at [254, 25] on input at bounding box center [233, 24] width 142 height 17
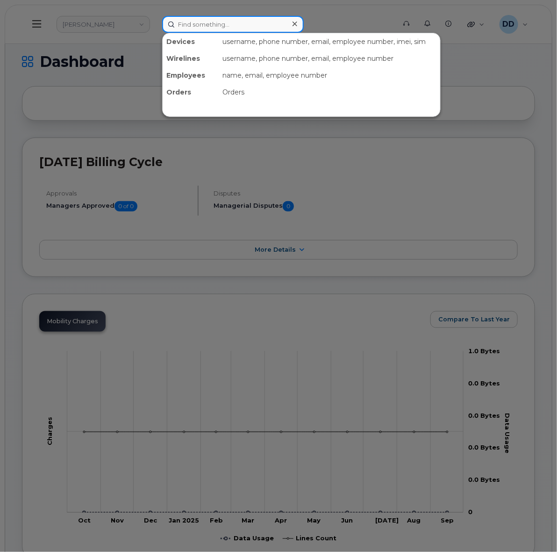
click at [229, 25] on input at bounding box center [233, 24] width 142 height 17
paste input "357981362984734"
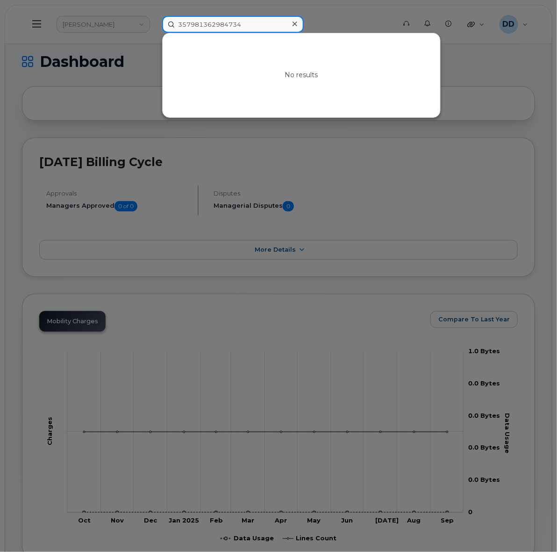
drag, startPoint x: 255, startPoint y: 24, endPoint x: 62, endPoint y: 29, distance: 192.7
click at [155, 29] on div "357981362984734 No results" at bounding box center [276, 24] width 242 height 17
paste input "Christopher Sayre"
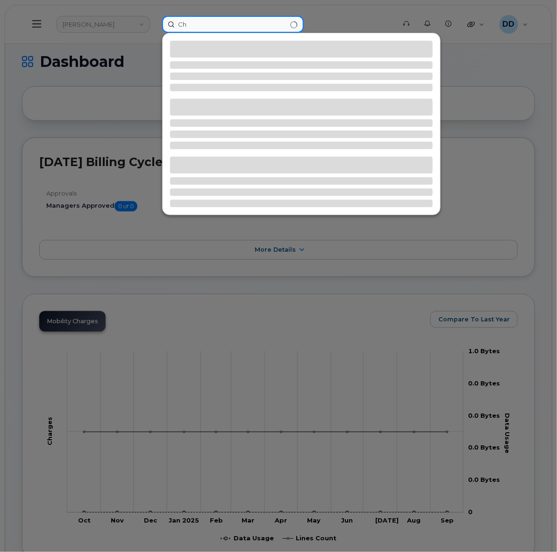
type input "C"
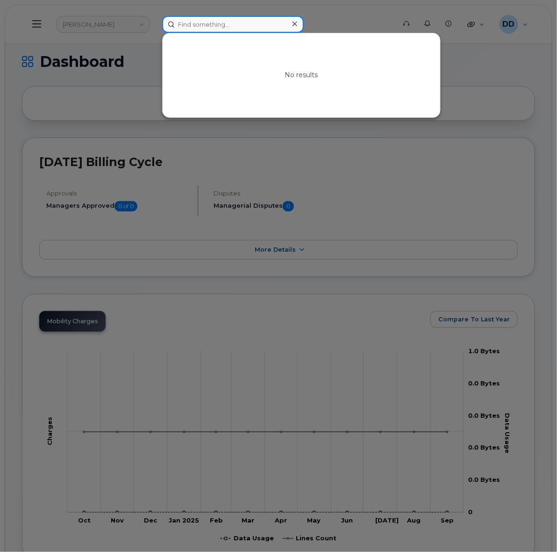
click at [200, 24] on input at bounding box center [233, 24] width 142 height 17
paste input "Cody McClane"
type input "Cody McClane"
drag, startPoint x: 328, startPoint y: 8, endPoint x: 360, endPoint y: 20, distance: 34.2
click at [328, 8] on div at bounding box center [278, 276] width 557 height 552
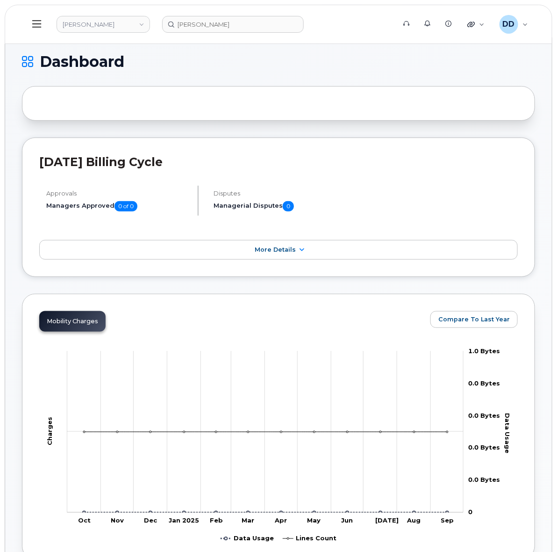
click at [385, 55] on h1 "Dashboard" at bounding box center [276, 61] width 509 height 15
click at [101, 21] on link "Rollins" at bounding box center [103, 24] width 93 height 17
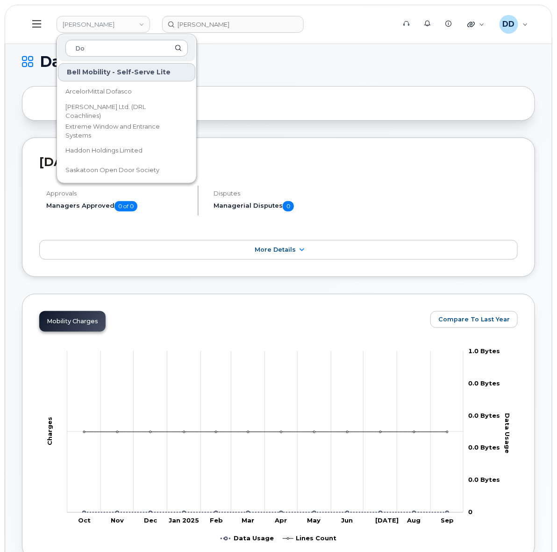
type input "D"
click at [350, 36] on header "Rollins Bell Mobility - Self-Serve Lite Abacus Enterprises Abegweit First Natio…" at bounding box center [279, 24] width 548 height 39
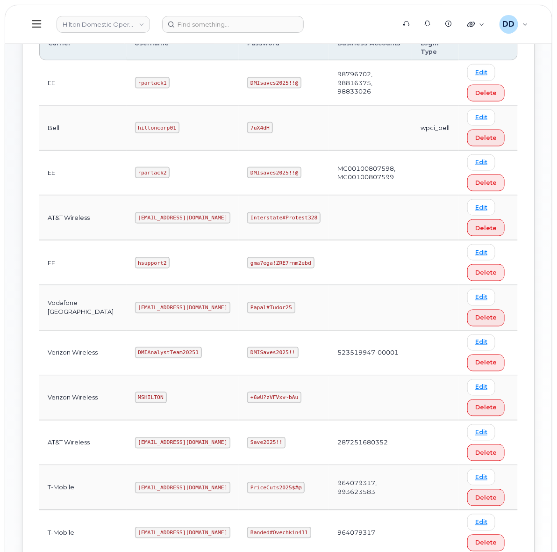
scroll to position [292, 0]
click at [135, 391] on code "MSHILTON" at bounding box center [151, 396] width 32 height 11
copy code "MSHILTON"
click at [258, 391] on code "+6wU?zVFVxv~bAu" at bounding box center [274, 396] width 54 height 11
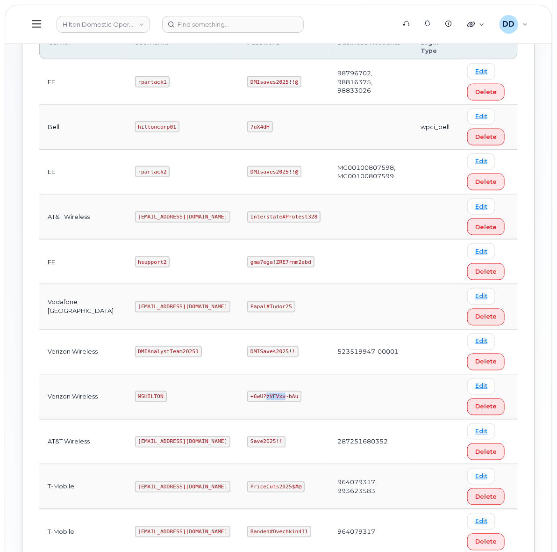
click at [258, 391] on code "+6wU?zVFVxv~bAu" at bounding box center [274, 396] width 54 height 11
copy code "+6wU?zVFVxv~bAu"
